Goal: Information Seeking & Learning: Learn about a topic

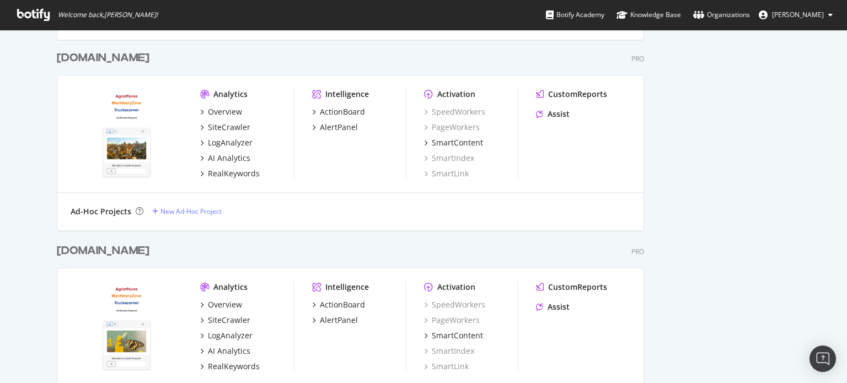
scroll to position [570, 0]
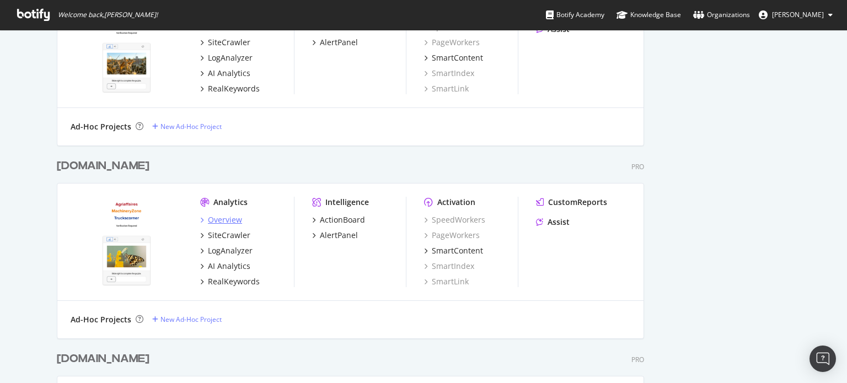
click at [218, 219] on div "Overview" at bounding box center [225, 219] width 34 height 11
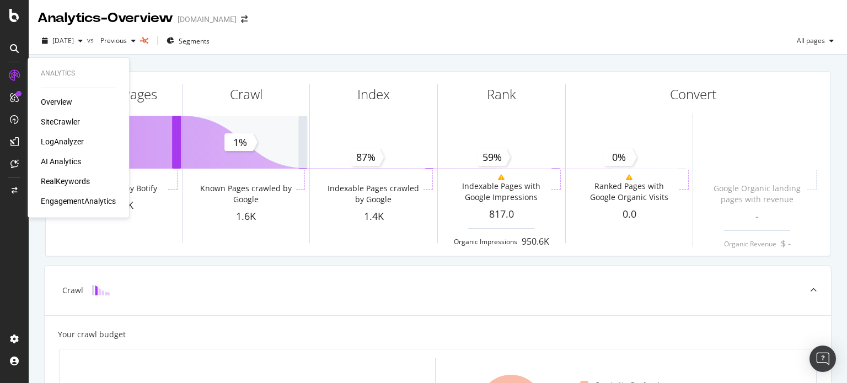
click at [52, 180] on div "RealKeywords" at bounding box center [65, 181] width 49 height 11
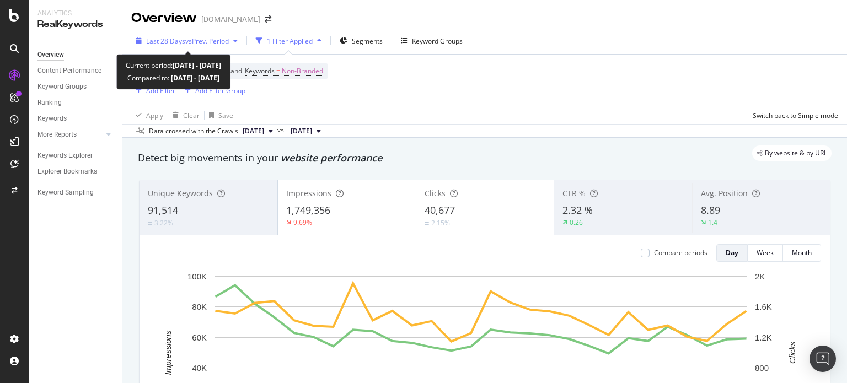
click at [229, 45] on span "vs Prev. Period" at bounding box center [207, 40] width 44 height 9
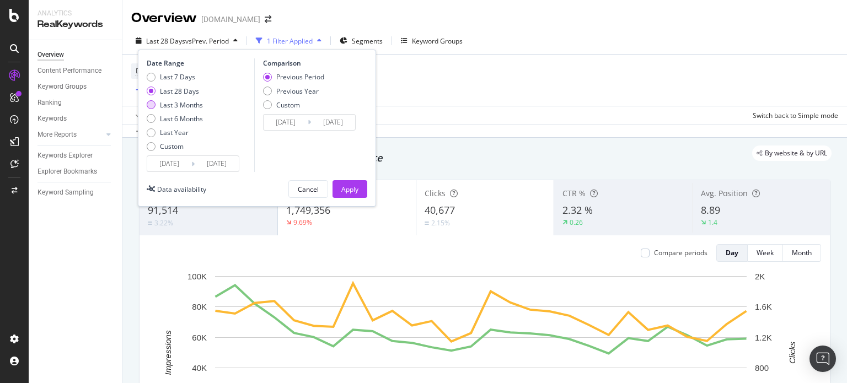
click at [185, 107] on div "Last 3 Months" at bounding box center [181, 104] width 43 height 9
type input "[DATE]"
click at [187, 117] on div "Last 6 Months" at bounding box center [181, 118] width 43 height 9
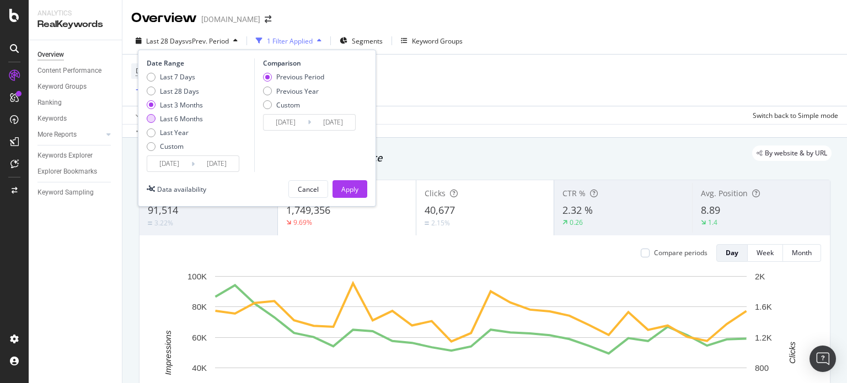
type input "[DATE]"
click at [307, 92] on div "Previous Year" at bounding box center [297, 91] width 42 height 9
type input "[DATE]"
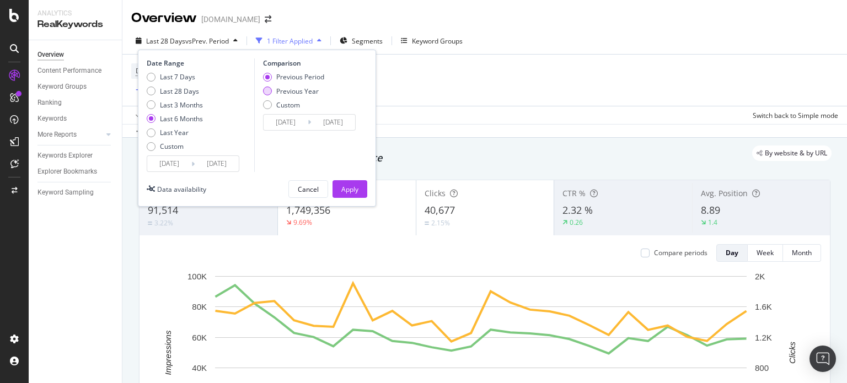
type input "[DATE]"
click at [346, 191] on div "Apply" at bounding box center [349, 189] width 17 height 9
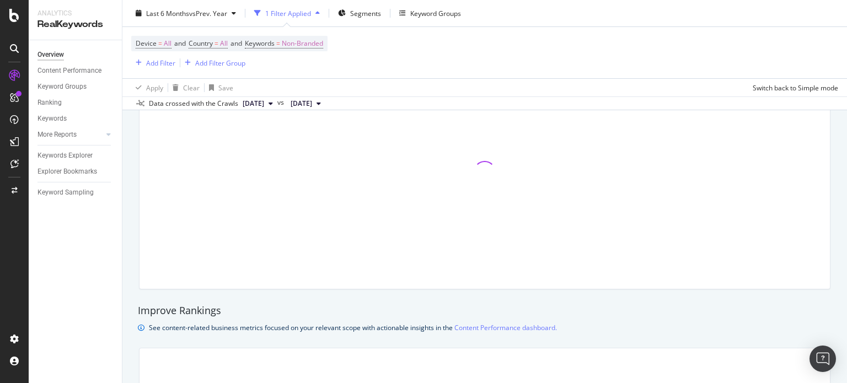
scroll to position [311, 0]
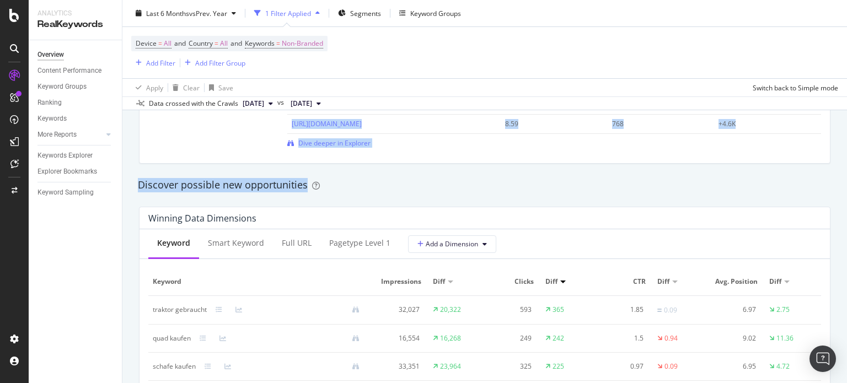
drag, startPoint x: 846, startPoint y: 81, endPoint x: 797, endPoint y: 187, distance: 116.9
click at [834, 181] on div "Overview [DOMAIN_NAME] Last 6 Months vs Prev. Year 1 Filter Applied Segments Ke…" at bounding box center [484, 191] width 725 height 383
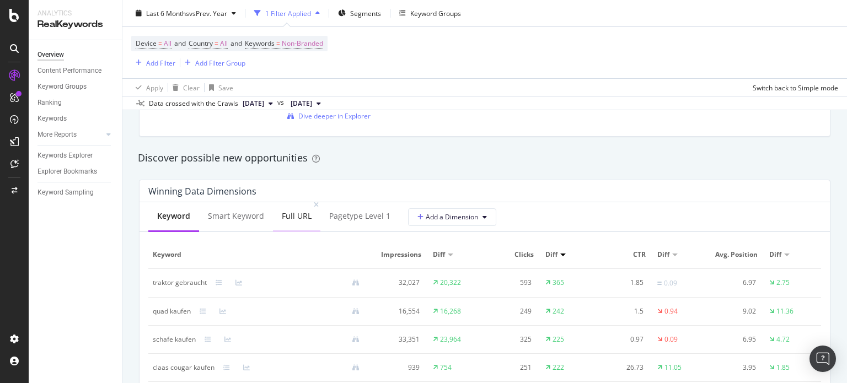
click at [296, 213] on div "Full URL" at bounding box center [297, 216] width 30 height 11
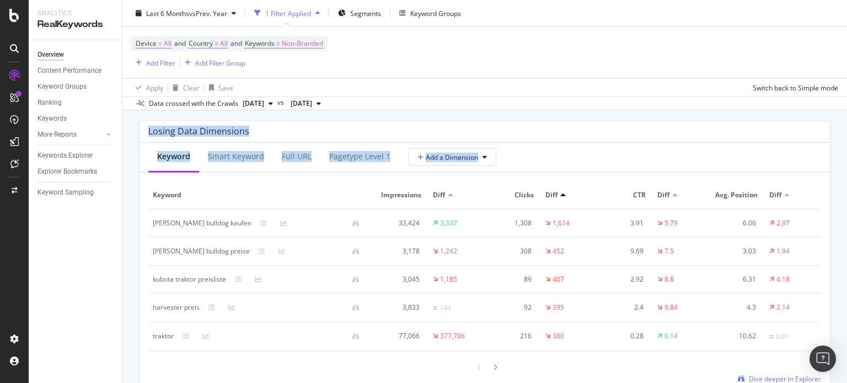
scroll to position [1338, 0]
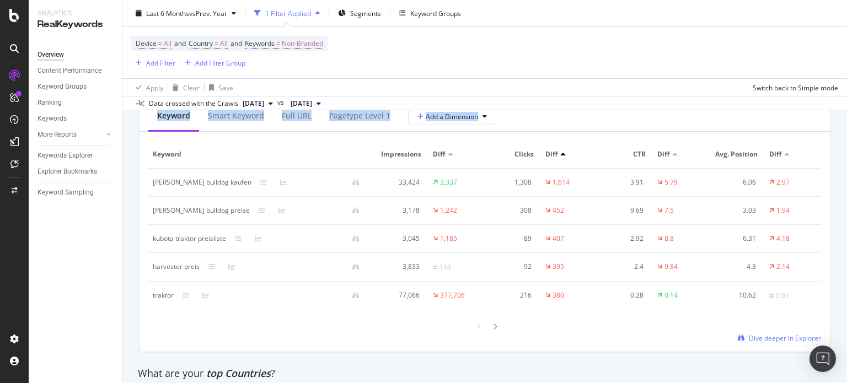
drag, startPoint x: 846, startPoint y: 186, endPoint x: 846, endPoint y: 253, distance: 67.3
click at [846, 253] on div "Overview [DOMAIN_NAME] Last 6 Months vs Prev. Year 1 Filter Applied Segments Ke…" at bounding box center [484, 191] width 725 height 383
click at [303, 117] on div "Full URL" at bounding box center [296, 116] width 47 height 30
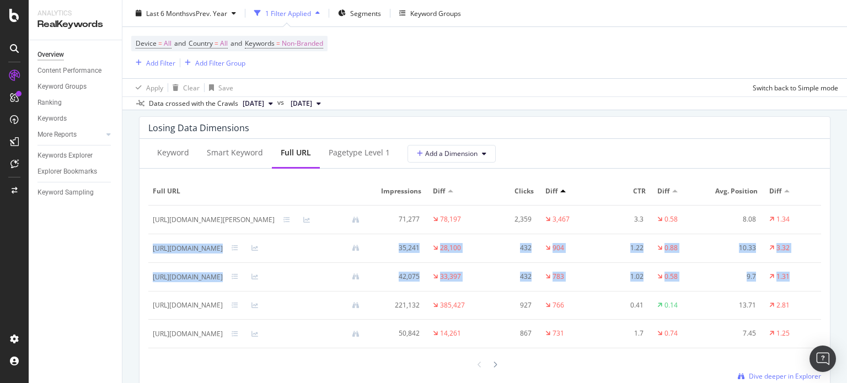
click at [846, 242] on div "Overview [DOMAIN_NAME] Last 6 Months vs Prev. Year 1 Filter Applied Segments Ke…" at bounding box center [484, 191] width 725 height 383
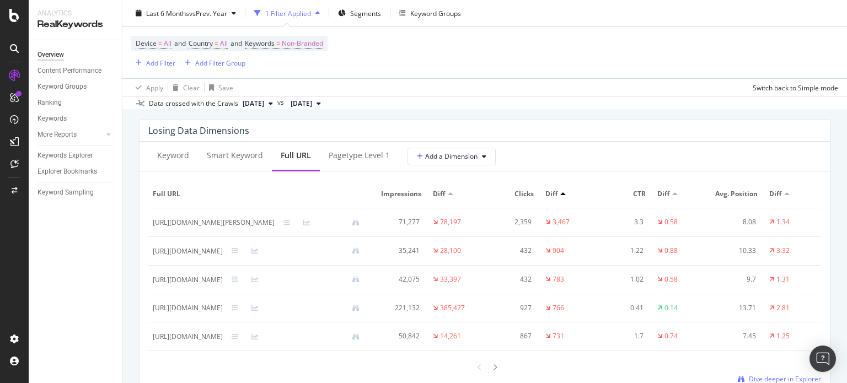
click at [566, 168] on div "Keyword Smart Keyword Full URL pagetype Level 1 Add a Dimension" at bounding box center [484, 157] width 690 height 30
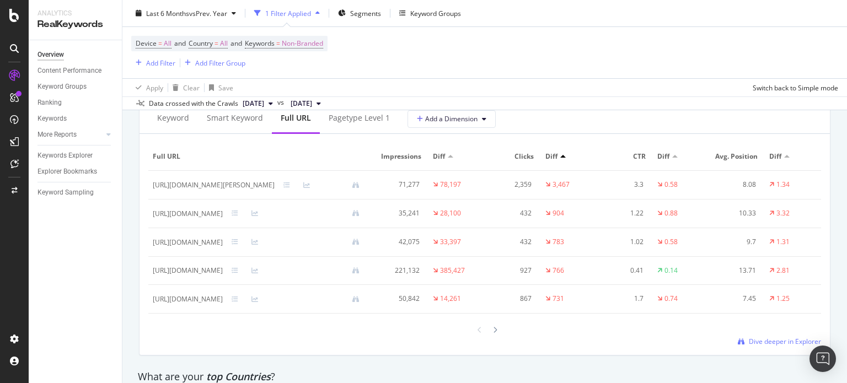
scroll to position [1361, 0]
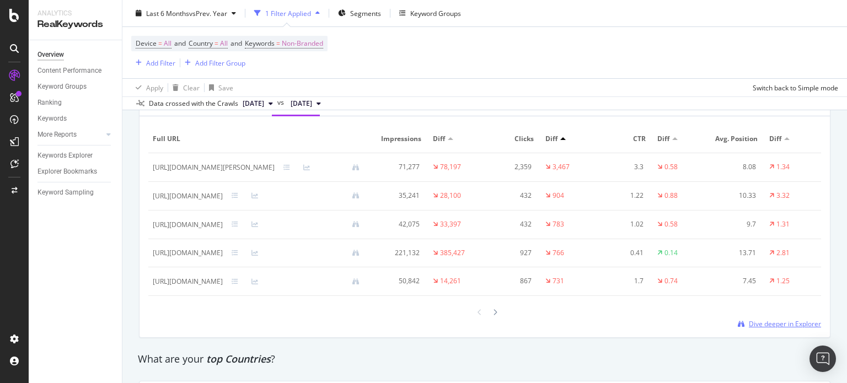
click at [790, 329] on span "Dive deeper in Explorer" at bounding box center [785, 323] width 72 height 9
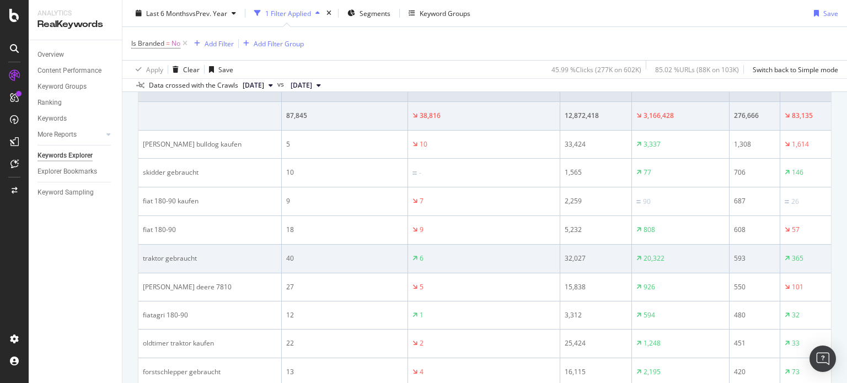
scroll to position [241, 0]
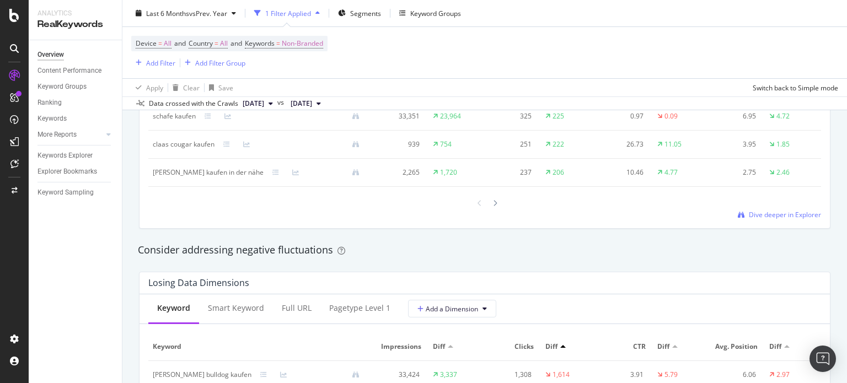
scroll to position [1176, 0]
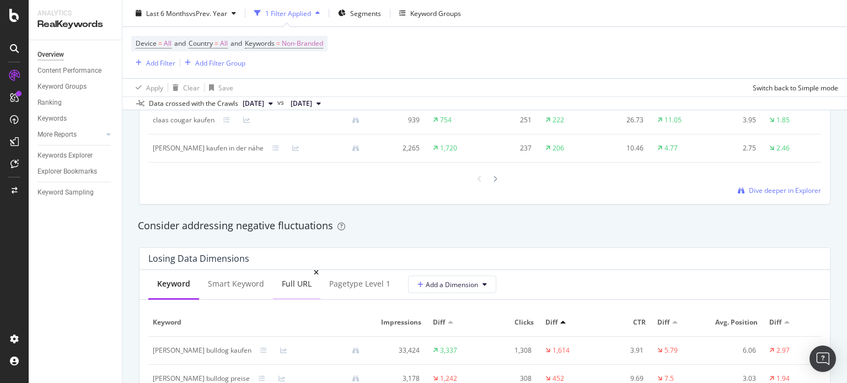
click at [302, 285] on div "Full URL" at bounding box center [297, 283] width 30 height 11
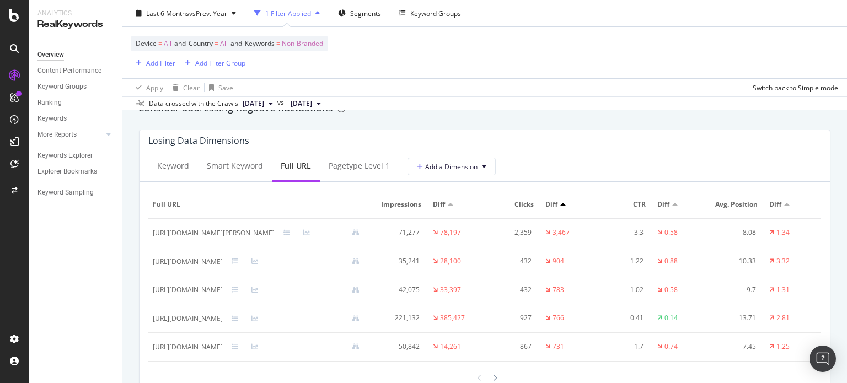
scroll to position [1316, 0]
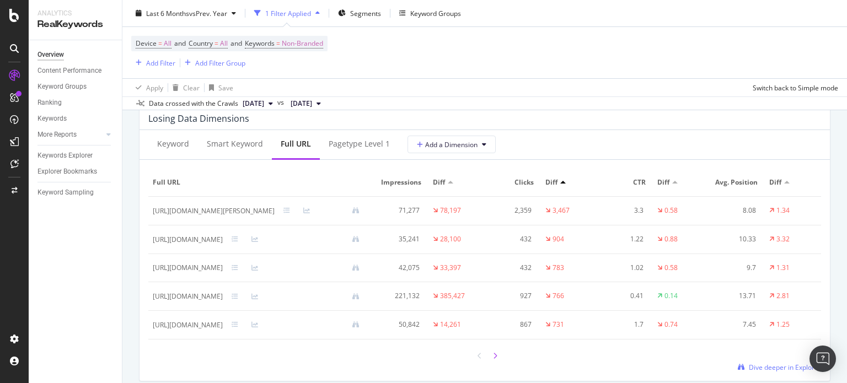
click at [493, 363] on div at bounding box center [495, 355] width 10 height 15
click at [477, 359] on icon at bounding box center [479, 356] width 4 height 7
click at [453, 182] on div at bounding box center [451, 182] width 6 height 3
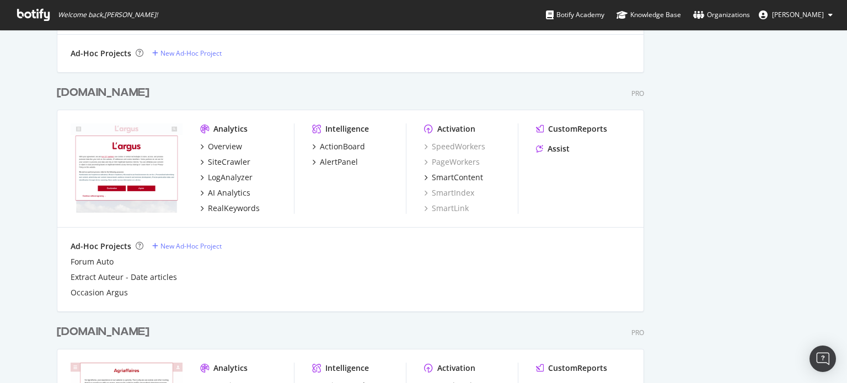
scroll to position [1056, 0]
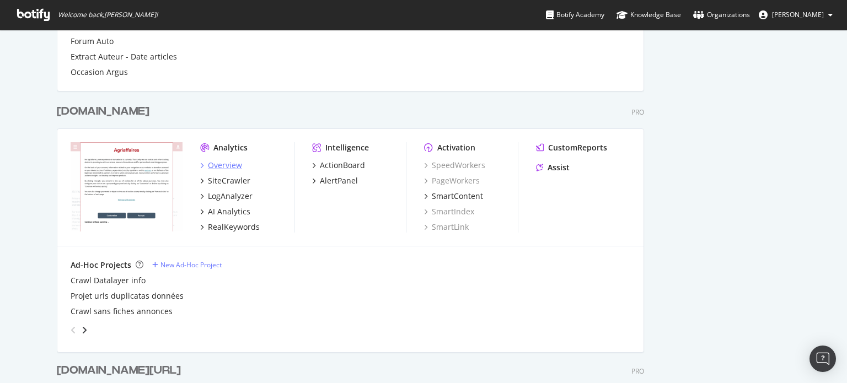
click at [212, 163] on div "Overview" at bounding box center [225, 165] width 34 height 11
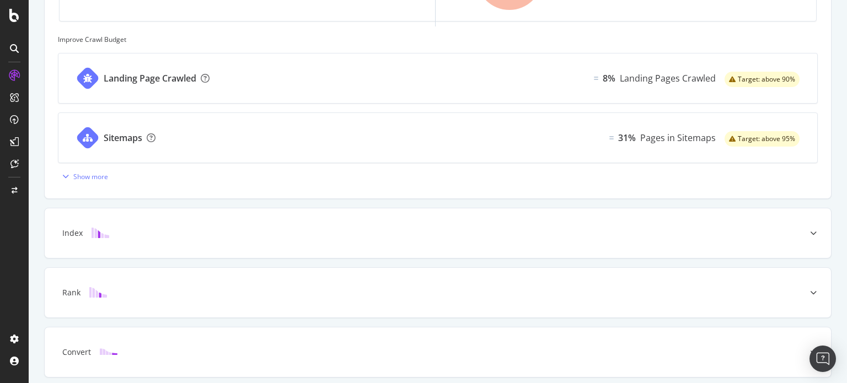
scroll to position [471, 0]
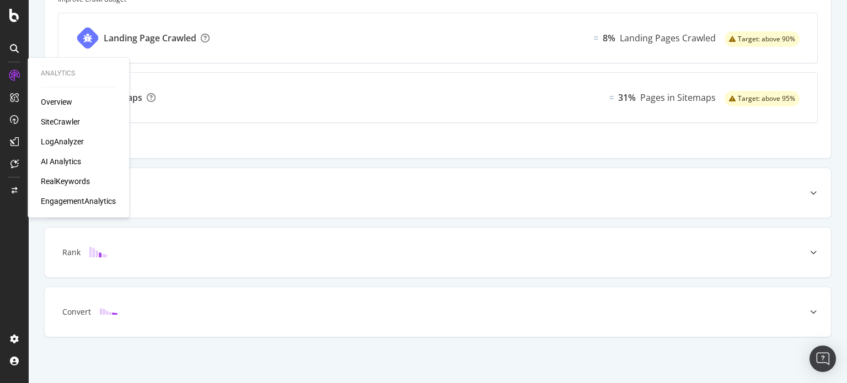
click at [49, 185] on div "RealKeywords" at bounding box center [65, 181] width 49 height 11
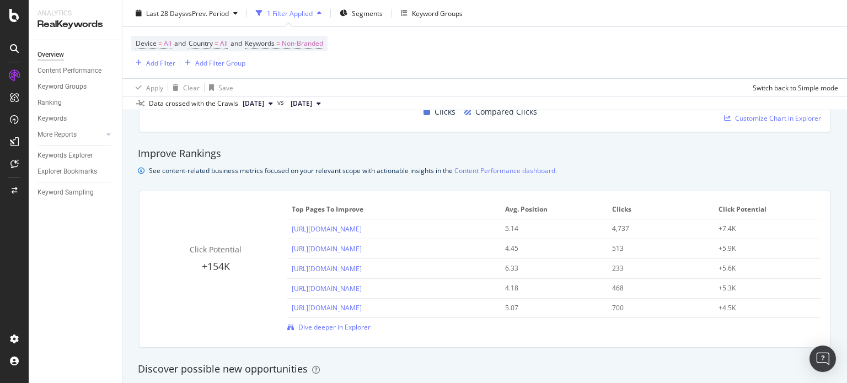
scroll to position [937, 0]
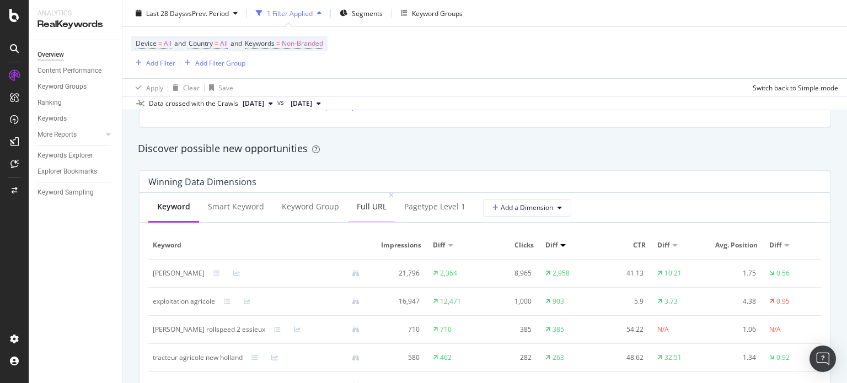
click at [368, 207] on div "Full URL" at bounding box center [372, 206] width 30 height 11
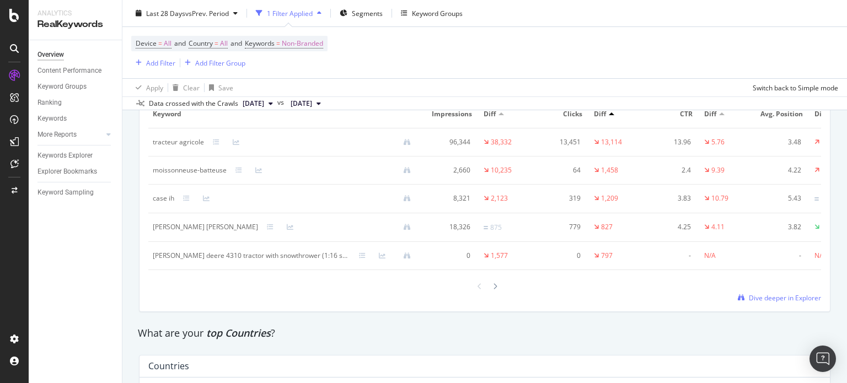
scroll to position [1323, 0]
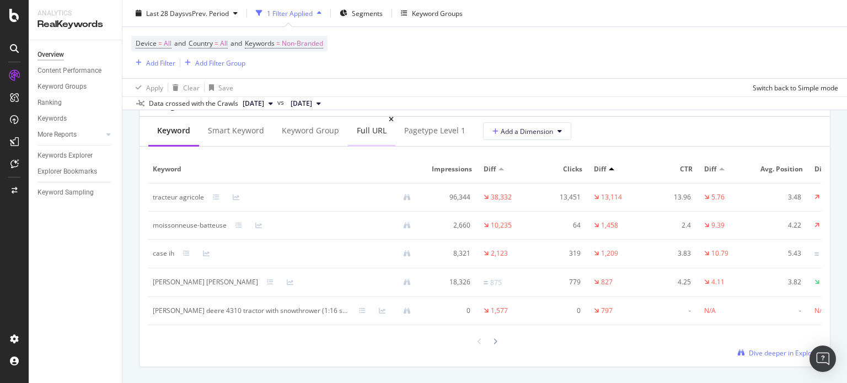
click at [364, 133] on div "Full URL" at bounding box center [372, 130] width 30 height 11
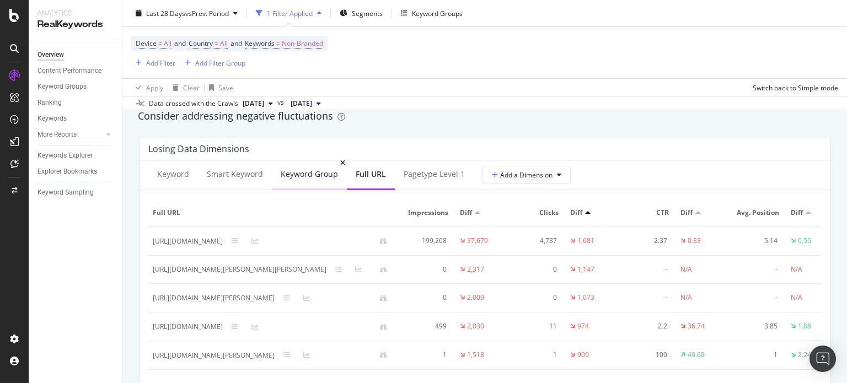
scroll to position [1268, 0]
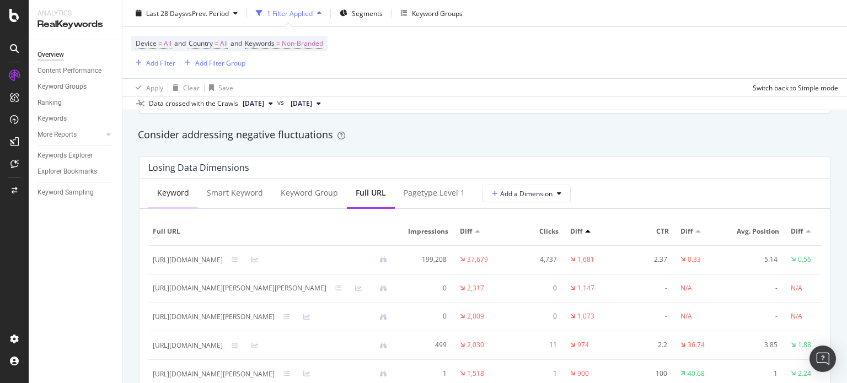
click at [171, 198] on div "Keyword" at bounding box center [173, 192] width 32 height 11
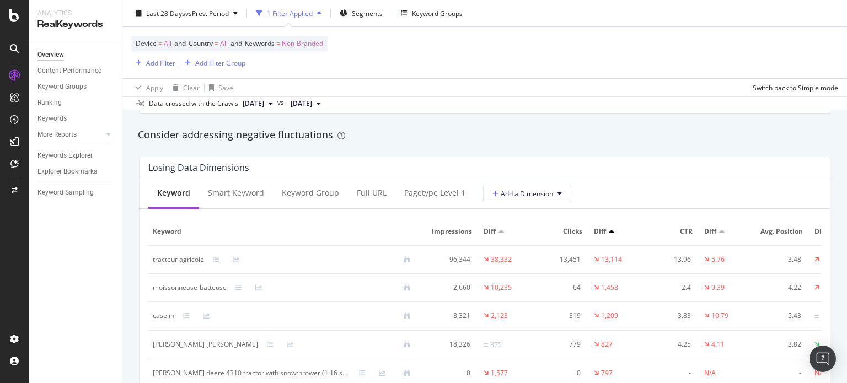
click at [498, 233] on div at bounding box center [501, 231] width 6 height 3
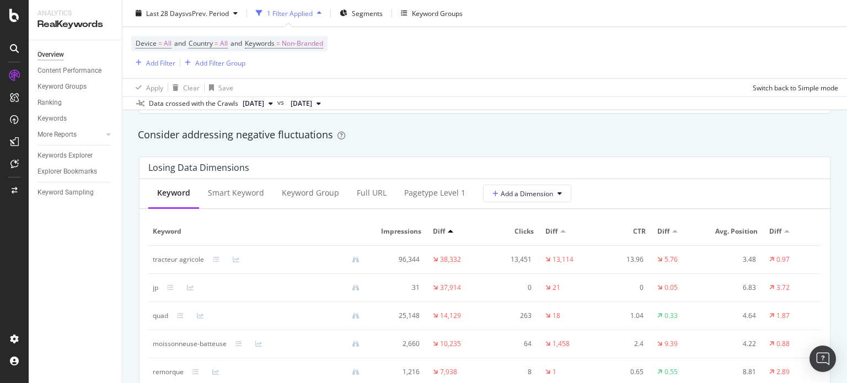
click at [560, 233] on div at bounding box center [563, 231] width 6 height 3
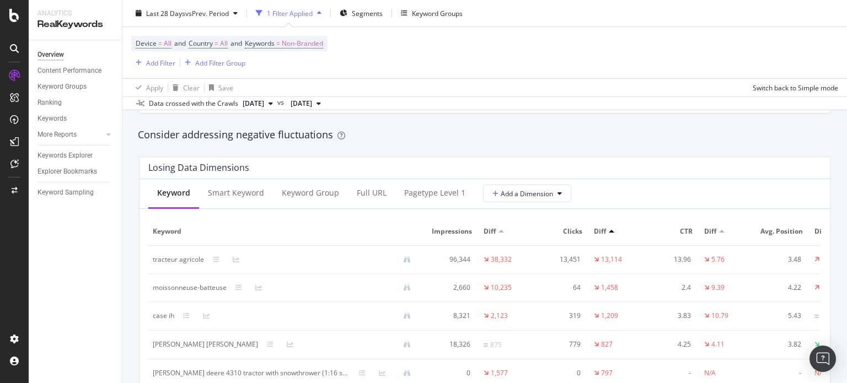
scroll to position [1323, 0]
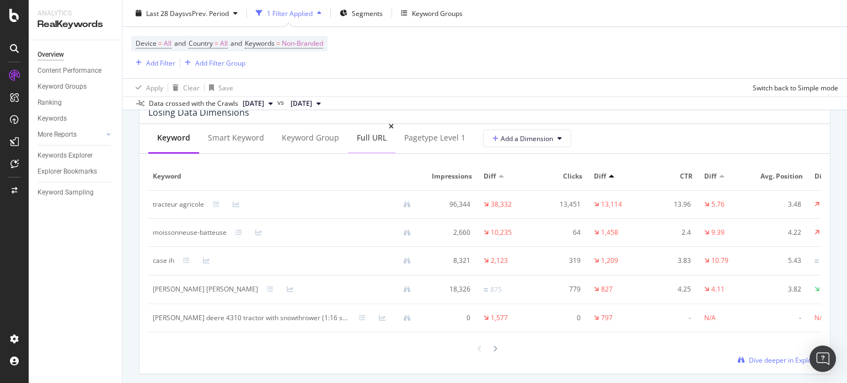
click at [364, 143] on div "Full URL" at bounding box center [372, 137] width 30 height 11
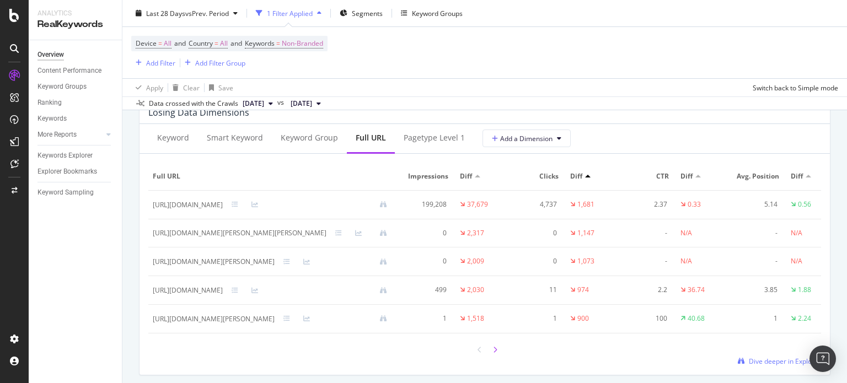
click at [493, 353] on icon at bounding box center [495, 350] width 4 height 7
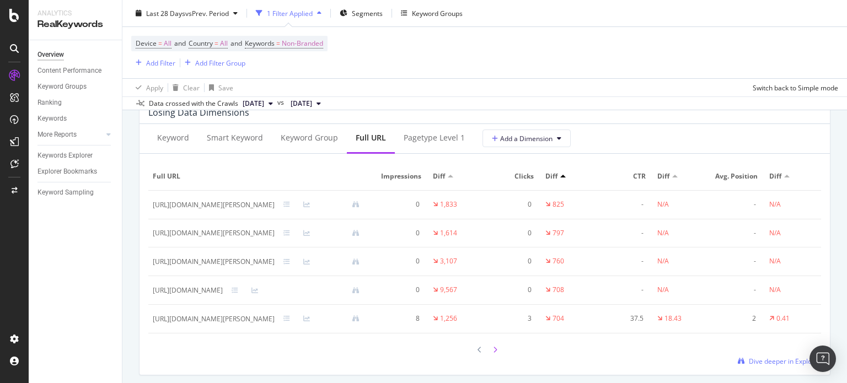
click at [493, 353] on icon at bounding box center [495, 350] width 4 height 7
click at [477, 353] on icon at bounding box center [479, 350] width 4 height 7
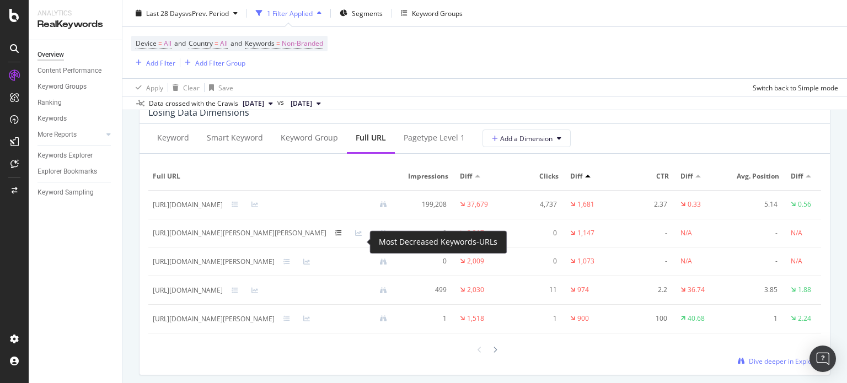
click at [342, 237] on icon at bounding box center [338, 233] width 7 height 7
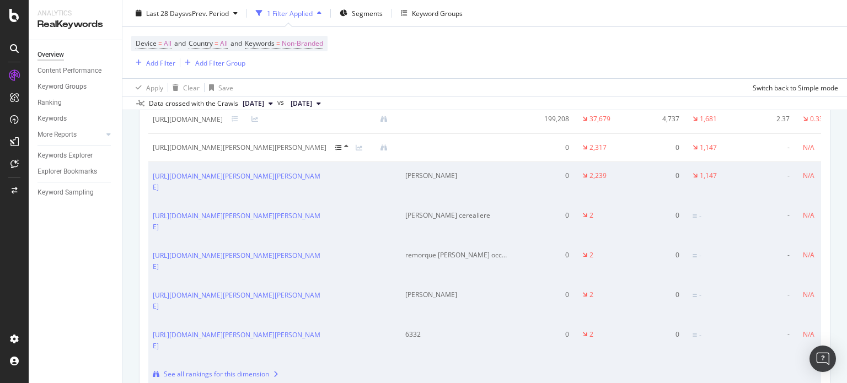
scroll to position [1378, 0]
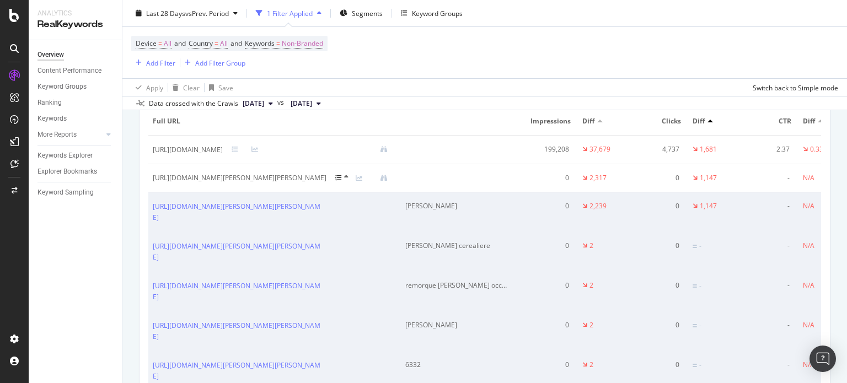
click at [356, 183] on div at bounding box center [345, 178] width 20 height 9
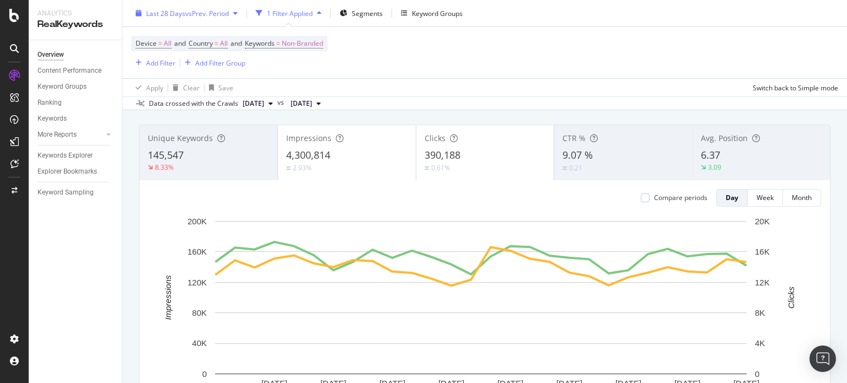
scroll to position [0, 0]
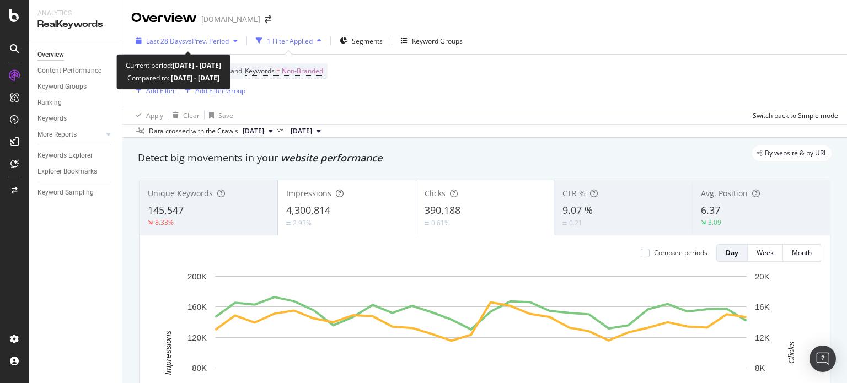
click at [229, 44] on span "vs Prev. Period" at bounding box center [207, 40] width 44 height 9
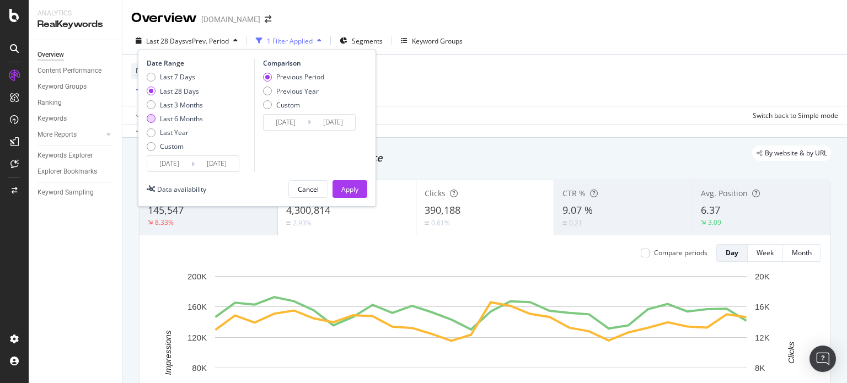
click at [175, 117] on div "Last 6 Months" at bounding box center [181, 118] width 43 height 9
type input "[DATE]"
click at [304, 89] on div "Previous Year" at bounding box center [297, 91] width 42 height 9
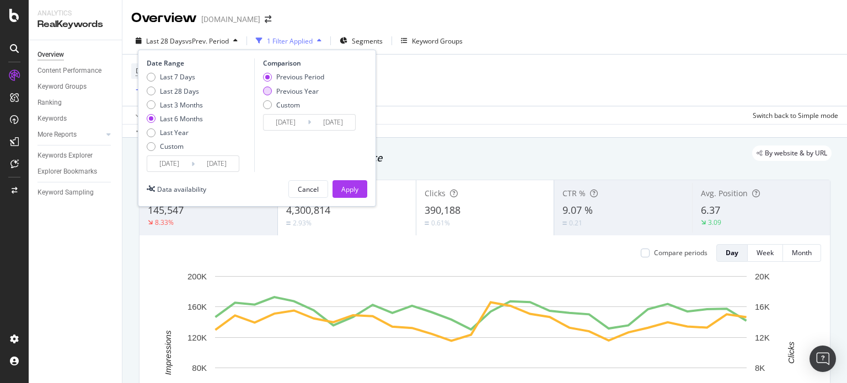
type input "[DATE]"
click at [345, 192] on div "Apply" at bounding box center [349, 189] width 17 height 9
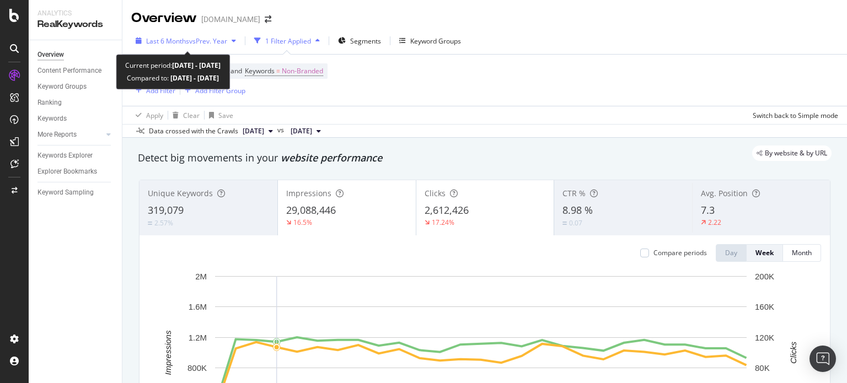
click at [230, 36] on div "Last 6 Months vs Prev. Year" at bounding box center [185, 41] width 109 height 17
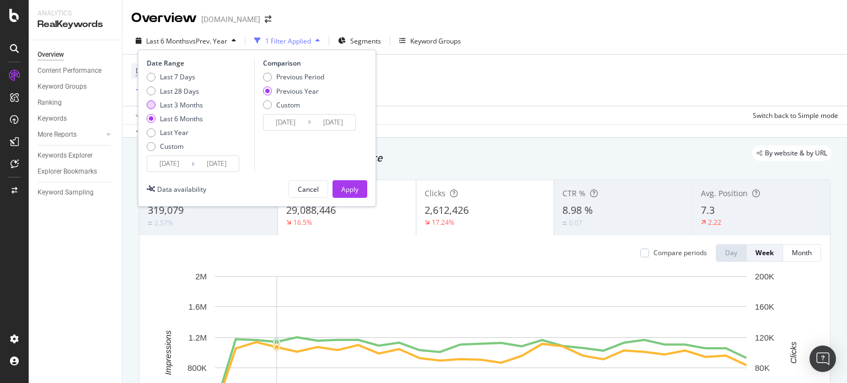
click at [183, 108] on div "Last 3 Months" at bounding box center [181, 104] width 43 height 9
type input "[DATE]"
type input "2024/07/06"
drag, startPoint x: 345, startPoint y: 197, endPoint x: 404, endPoint y: 127, distance: 90.8
click at [346, 197] on div "Apply" at bounding box center [349, 189] width 17 height 17
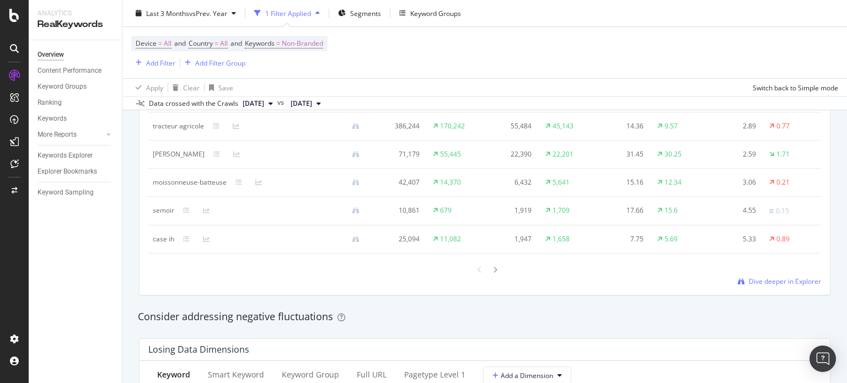
scroll to position [1213, 0]
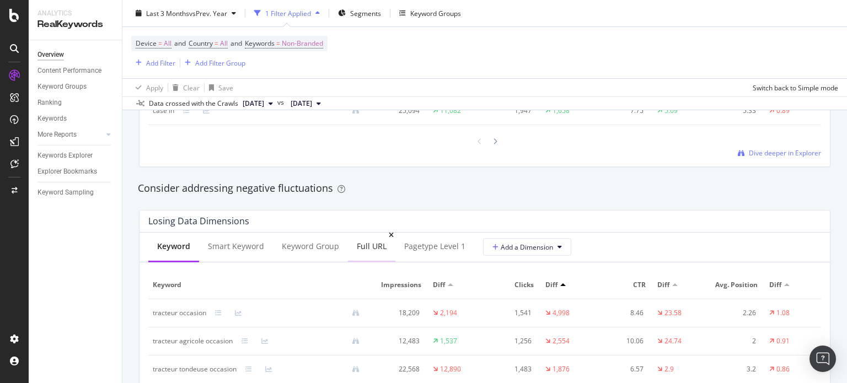
click at [374, 247] on div "Full URL" at bounding box center [372, 246] width 30 height 11
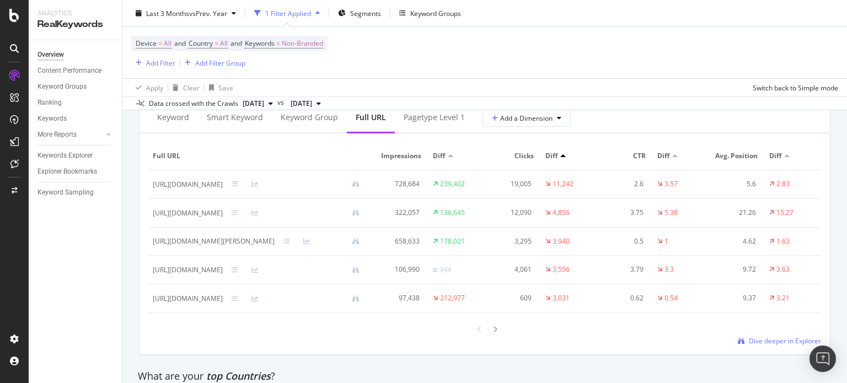
scroll to position [1323, 0]
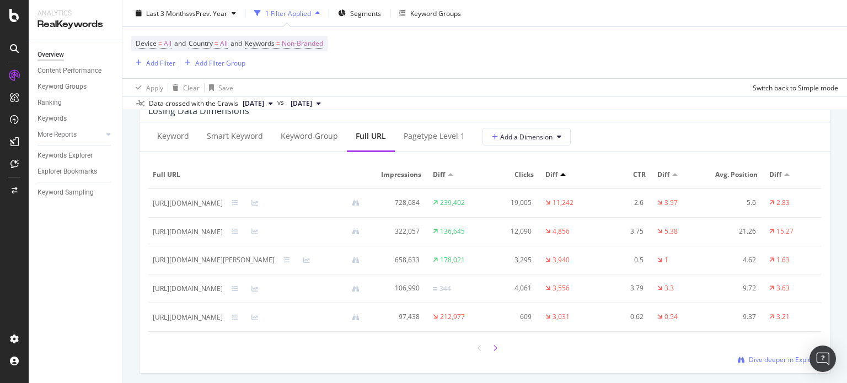
click at [492, 356] on div at bounding box center [495, 348] width 10 height 15
click at [183, 139] on div "Keyword" at bounding box center [173, 136] width 32 height 11
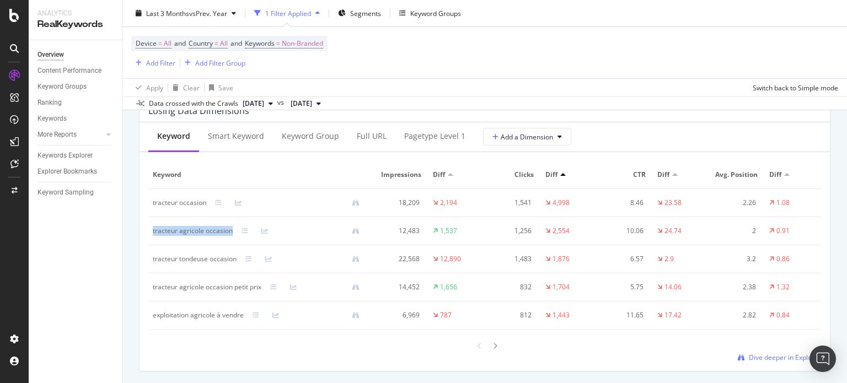
drag, startPoint x: 149, startPoint y: 230, endPoint x: 230, endPoint y: 239, distance: 82.1
click at [230, 239] on td "tracteur agricole occasion" at bounding box center [260, 231] width 224 height 28
copy div "tracteur agricole occasion"
click at [492, 350] on div at bounding box center [495, 346] width 10 height 15
click at [493, 348] on icon at bounding box center [495, 347] width 4 height 7
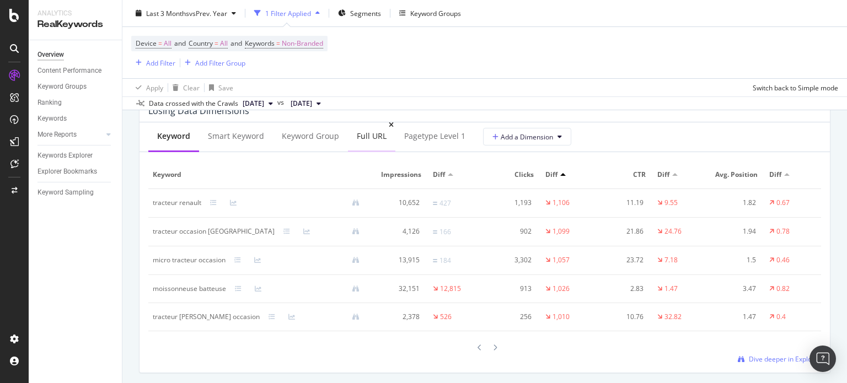
click at [372, 139] on div "Full URL" at bounding box center [372, 136] width 30 height 11
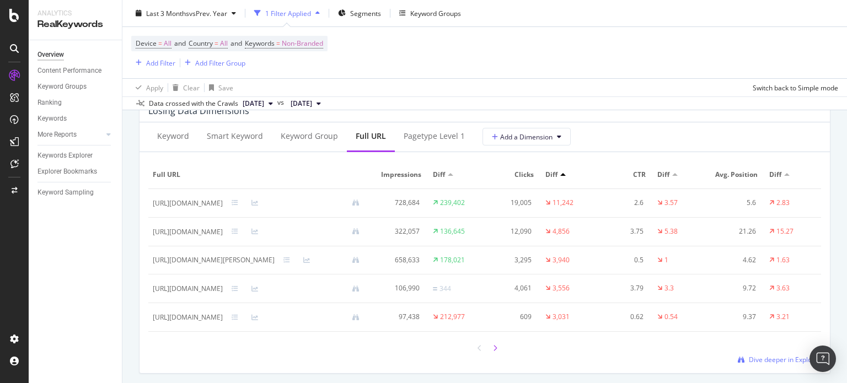
click at [493, 356] on div at bounding box center [495, 348] width 10 height 15
click at [493, 352] on icon at bounding box center [495, 348] width 4 height 7
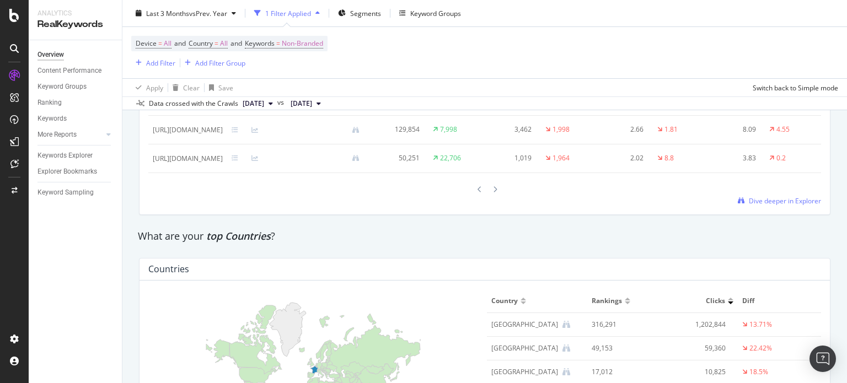
scroll to position [1489, 0]
